Goal: Task Accomplishment & Management: Use online tool/utility

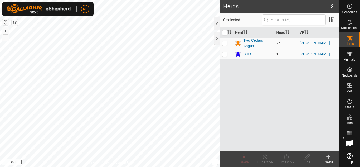
click at [123, 0] on html "KL Schedules Notifications Herds Animals Neckbands VPs Status Infra Heatmap Hel…" at bounding box center [180, 83] width 360 height 167
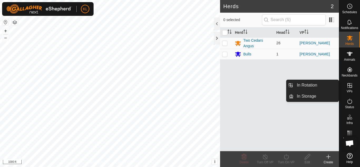
click at [350, 83] on icon at bounding box center [350, 85] width 6 height 6
click at [313, 96] on link "In Storage" at bounding box center [316, 96] width 45 height 11
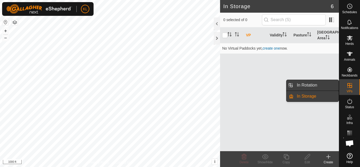
click at [312, 85] on link "In Rotation" at bounding box center [316, 85] width 45 height 11
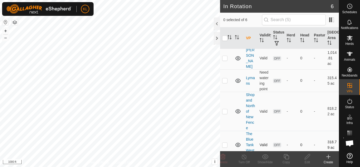
scroll to position [76, 0]
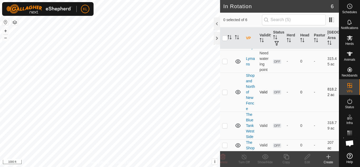
click at [225, 92] on p-checkbox at bounding box center [224, 92] width 5 height 4
checkbox input "true"
click at [224, 125] on p-checkbox at bounding box center [224, 125] width 5 height 4
checkbox input "true"
click at [222, 156] on icon at bounding box center [223, 156] width 5 height 5
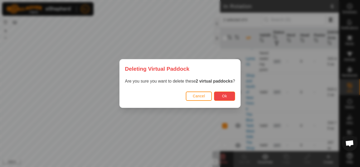
click at [222, 96] on span "Ok" at bounding box center [224, 96] width 5 height 4
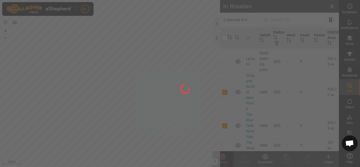
checkbox input "false"
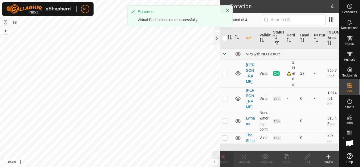
scroll to position [0, 0]
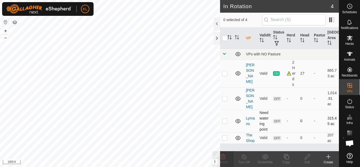
click at [283, 129] on div "In Rotation 4 0 selected of 4 VP Validity Status Herd Head Pasture Grazing Area…" at bounding box center [169, 83] width 339 height 167
click at [330, 156] on icon at bounding box center [328, 156] width 6 height 6
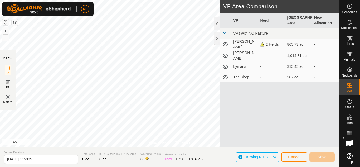
click at [171, 143] on div "Privacy Policy Contact Us Landmark 3 + – ⇧ i This application includes HERE Map…" at bounding box center [169, 73] width 339 height 147
click at [172, 167] on html "KL Schedules Notifications Herds Animals Neckbands VPs Status Infra Heatmap Hel…" at bounding box center [180, 83] width 360 height 167
click at [171, 153] on div "Privacy Policy Contact Us Landmark 3 + – ⇧ i This application includes HERE Map…" at bounding box center [169, 83] width 339 height 167
click at [258, 73] on div "Privacy Policy Contact Us Landmark 3 + – ⇧ i This application includes HERE Map…" at bounding box center [169, 83] width 339 height 167
click at [9, 99] on img at bounding box center [8, 97] width 6 height 6
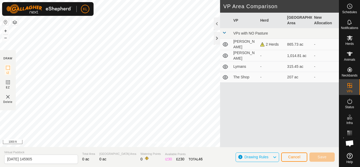
click at [8, 95] on img at bounding box center [8, 97] width 6 height 6
click at [9, 95] on img at bounding box center [8, 97] width 6 height 6
click at [8, 97] on img at bounding box center [8, 97] width 6 height 6
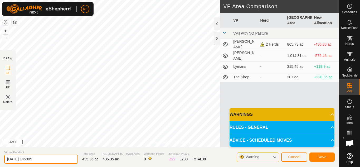
drag, startPoint x: 52, startPoint y: 159, endPoint x: 2, endPoint y: 160, distance: 50.1
click at [2, 160] on section "Virtual Paddock [DATE] 145905 Total Area 435.35 ac Grazing Area 435.35 ac Water…" at bounding box center [169, 157] width 339 height 20
type input "New Fence Area"
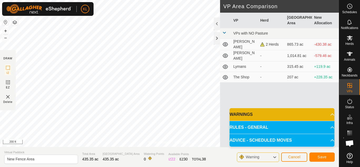
click at [210, 167] on html "KL Schedules Notifications Herds Animals Neckbands VPs Status Infra Heatmap Hel…" at bounding box center [180, 83] width 360 height 167
click at [217, 38] on div at bounding box center [217, 38] width 6 height 13
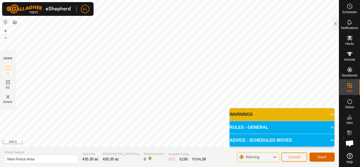
click at [323, 157] on span "Save" at bounding box center [322, 157] width 9 height 4
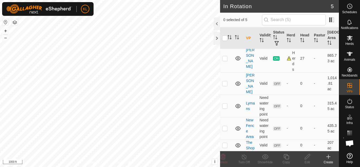
scroll to position [37, 0]
click at [223, 127] on p-checkbox at bounding box center [224, 128] width 5 height 4
click at [225, 126] on p-checkbox at bounding box center [224, 128] width 5 height 4
click at [227, 117] on td at bounding box center [226, 128] width 13 height 22
checkbox input "true"
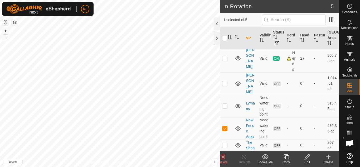
click at [329, 157] on icon at bounding box center [328, 156] width 6 height 6
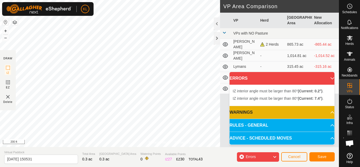
click at [8, 97] on img at bounding box center [8, 97] width 6 height 6
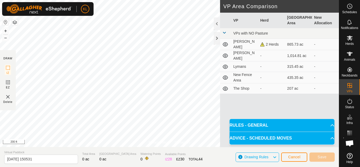
click at [281, 92] on div "Privacy Policy Contact Us + – ⇧ i This application includes HERE Maps. © 2024 H…" at bounding box center [169, 83] width 339 height 167
click at [111, 148] on div "Privacy Policy Contact Us + – ⇧ i This application includes HERE Maps. © 2024 H…" at bounding box center [169, 83] width 339 height 167
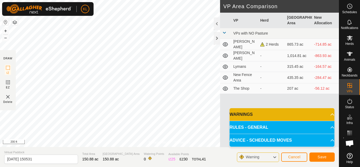
click at [255, 3] on div "Privacy Policy Contact Us + – ⇧ i This application includes HERE Maps. © 2024 H…" at bounding box center [169, 83] width 339 height 167
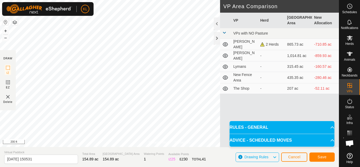
click at [183, 167] on html "KL Schedules Notifications Herds Animals Neckbands VPs Status Infra Heatmap Hel…" at bounding box center [180, 83] width 360 height 167
click at [163, 0] on html "KL Schedules Notifications Herds Animals Neckbands VPs Status Infra Heatmap Hel…" at bounding box center [180, 83] width 360 height 167
click at [0, 158] on div "Privacy Policy Contact Us + – ⇧ i This application includes HERE Maps. © 2024 H…" at bounding box center [169, 83] width 339 height 167
click at [125, 163] on div "Privacy Policy Contact Us + – ⇧ i This application includes HERE Maps. © 2024 H…" at bounding box center [169, 83] width 339 height 167
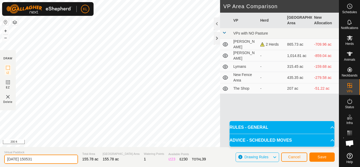
click at [0, 146] on div "Privacy Policy Contact Us + – ⇧ i This application includes HERE Maps. © 2024 H…" at bounding box center [169, 83] width 339 height 167
type input "[PERSON_NAME]"
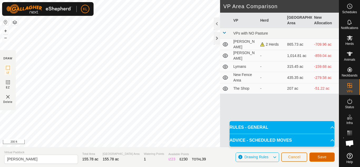
click at [322, 158] on span "Save" at bounding box center [322, 157] width 9 height 4
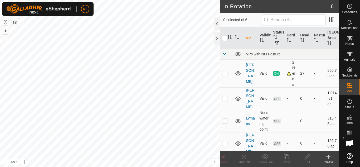
click at [229, 95] on div "In Rotation 6 0 selected of 6 VP Validity Status Herd Head Pasture Grazing Area…" at bounding box center [169, 83] width 339 height 167
click at [218, 38] on div at bounding box center [217, 38] width 6 height 13
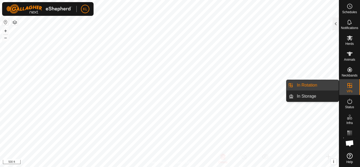
click at [309, 89] on link "In Rotation" at bounding box center [316, 85] width 45 height 11
click at [295, 85] on link "In Rotation" at bounding box center [316, 85] width 45 height 11
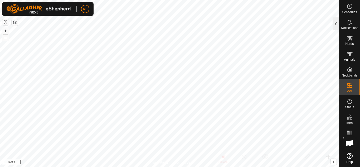
click at [335, 24] on div at bounding box center [336, 23] width 6 height 13
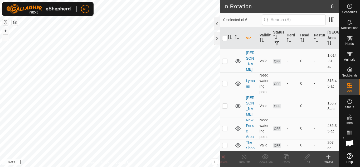
scroll to position [54, 0]
click at [225, 104] on p-checkbox at bounding box center [224, 106] width 5 height 4
checkbox input "true"
click at [309, 156] on icon at bounding box center [307, 156] width 5 height 5
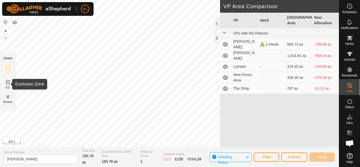
click at [8, 83] on icon at bounding box center [7, 82] width 3 height 3
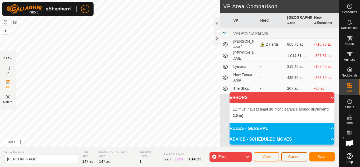
click at [289, 159] on button "Cancel" at bounding box center [294, 156] width 26 height 9
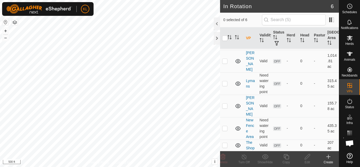
scroll to position [42, 0]
click at [224, 108] on p-checkbox at bounding box center [224, 106] width 5 height 4
checkbox input "true"
click at [306, 159] on icon at bounding box center [307, 156] width 5 height 5
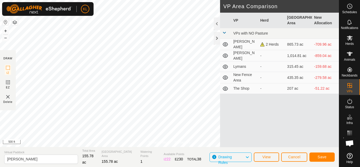
click at [7, 97] on img at bounding box center [8, 97] width 6 height 6
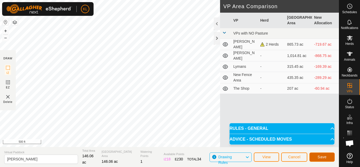
click at [322, 158] on span "Save" at bounding box center [322, 157] width 9 height 4
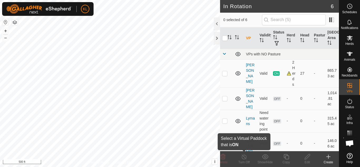
click at [250, 162] on div "In Rotation 6 0 selected of 6 VP Validity Status Herd Head Pasture Grazing Area…" at bounding box center [169, 83] width 339 height 167
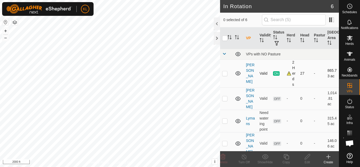
click at [287, 77] on div "2 Herds" at bounding box center [291, 74] width 9 height 28
click at [216, 38] on div at bounding box center [217, 38] width 6 height 13
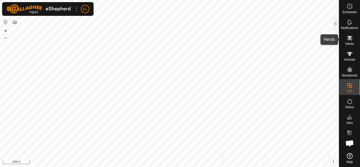
click at [349, 42] on es-mob-svg-icon at bounding box center [349, 38] width 9 height 8
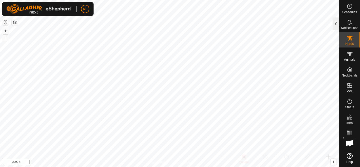
click at [336, 23] on div at bounding box center [336, 23] width 6 height 13
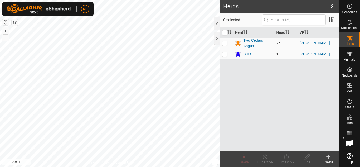
click at [226, 43] on p-checkbox at bounding box center [224, 43] width 5 height 4
checkbox input "true"
click at [224, 54] on p-checkbox at bounding box center [224, 54] width 5 height 4
checkbox input "true"
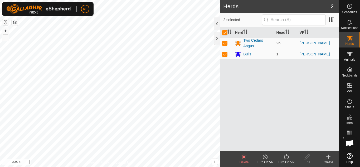
click at [264, 156] on line at bounding box center [265, 157] width 4 height 4
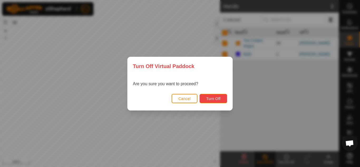
click at [214, 98] on span "Turn Off" at bounding box center [213, 98] width 14 height 4
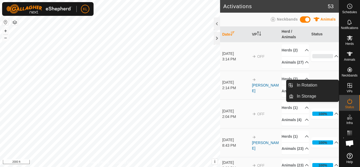
click at [351, 83] on icon at bounding box center [349, 85] width 5 height 5
click at [346, 86] on es-virtualpaddocks-svg-icon at bounding box center [349, 85] width 9 height 8
click at [318, 83] on link "In Rotation" at bounding box center [316, 85] width 45 height 11
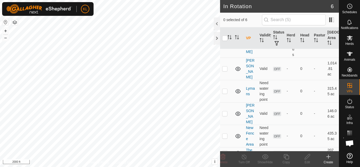
scroll to position [54, 0]
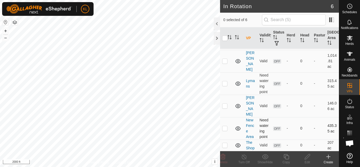
click at [223, 126] on p-checkbox at bounding box center [224, 128] width 5 height 4
click at [225, 126] on p-checkbox at bounding box center [224, 128] width 5 height 4
checkbox input "false"
click at [351, 39] on icon at bounding box center [350, 38] width 6 height 5
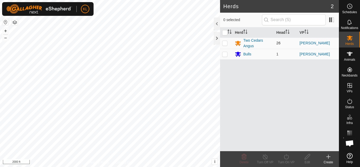
click at [226, 43] on p-checkbox at bounding box center [224, 43] width 5 height 4
checkbox input "true"
click at [224, 54] on p-checkbox at bounding box center [224, 54] width 5 height 4
checkbox input "true"
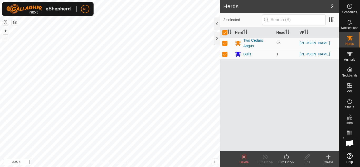
click at [287, 155] on icon at bounding box center [286, 156] width 7 height 6
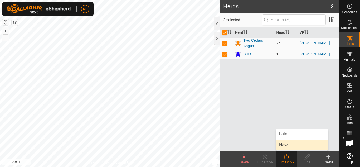
click at [284, 144] on link "Now" at bounding box center [302, 145] width 52 height 11
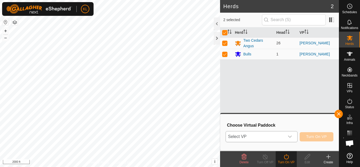
click at [290, 135] on icon "dropdown trigger" at bounding box center [290, 136] width 4 height 4
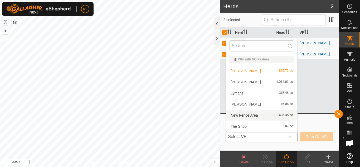
click at [257, 114] on li "New Fence Area 435.35 ac" at bounding box center [261, 115] width 71 height 11
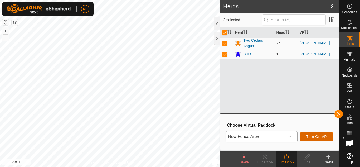
click at [313, 138] on span "Turn On VP" at bounding box center [316, 136] width 21 height 4
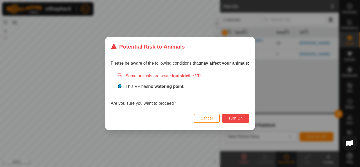
click at [234, 119] on span "Turn On" at bounding box center [235, 118] width 14 height 4
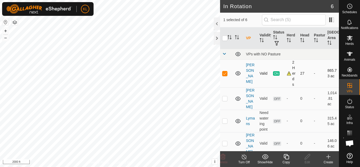
click at [226, 75] on p-checkbox at bounding box center [224, 73] width 5 height 4
checkbox input "false"
click at [351, 56] on icon at bounding box center [350, 54] width 6 height 6
